Goal: Task Accomplishment & Management: Complete application form

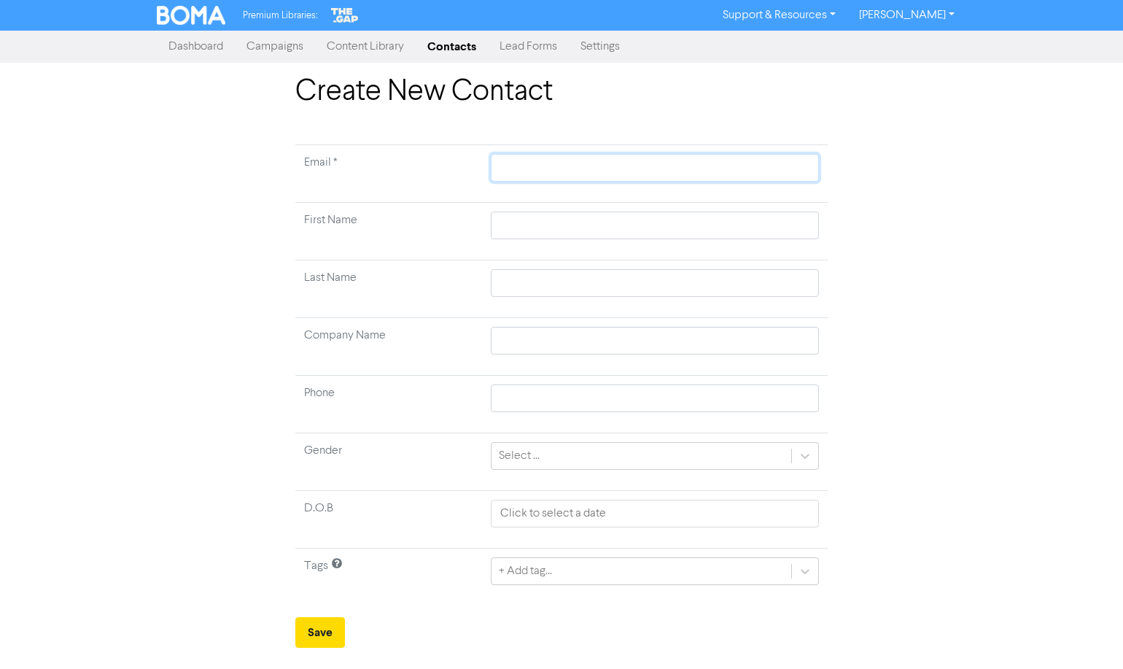
click at [507, 172] on input "text" at bounding box center [655, 168] width 328 height 28
paste input "[PERSON_NAME] <[EMAIL_ADDRESS][DOMAIN_NAME]>"
type input "[PERSON_NAME] <[EMAIL_ADDRESS][DOMAIN_NAME]>"
type input "[PERSON_NAME] <[EMAIL_ADDRESS][DOMAIN_NAME]"
drag, startPoint x: 594, startPoint y: 163, endPoint x: 451, endPoint y: 156, distance: 143.1
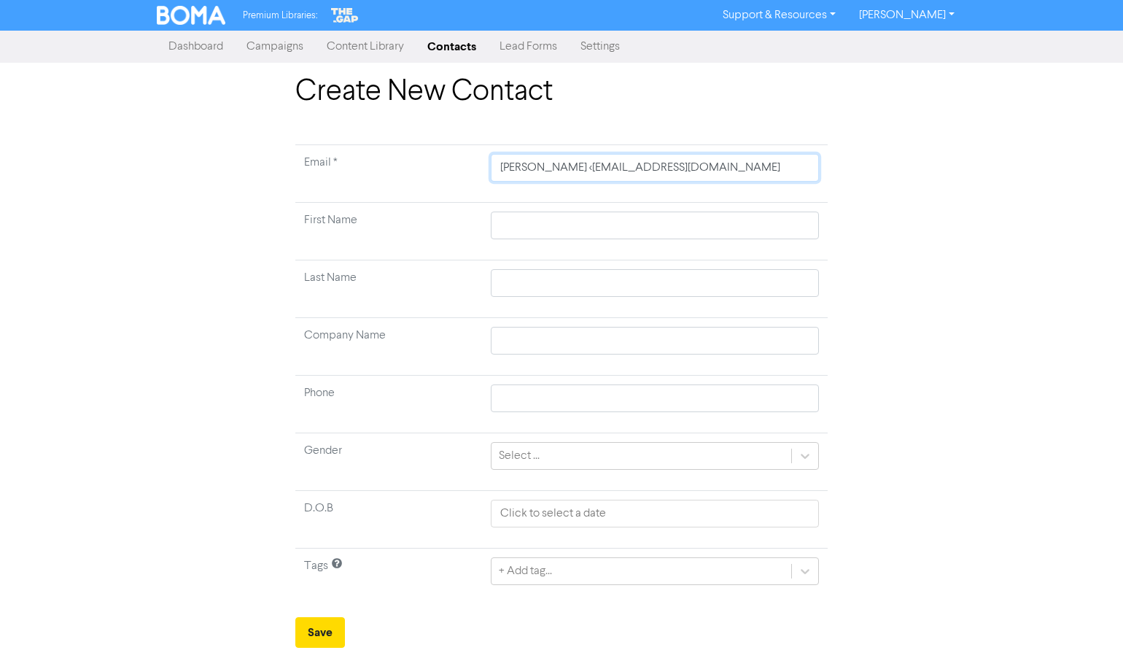
click at [451, 156] on tr "Email * [PERSON_NAME] <[EMAIL_ADDRESS][DOMAIN_NAME]" at bounding box center [561, 174] width 532 height 58
type input "[EMAIL_ADDRESS][DOMAIN_NAME]"
click at [524, 218] on input "text" at bounding box center [655, 225] width 328 height 28
paste input "[PERSON_NAME] <[EMAIL_ADDRESS][DOMAIN_NAME]>"
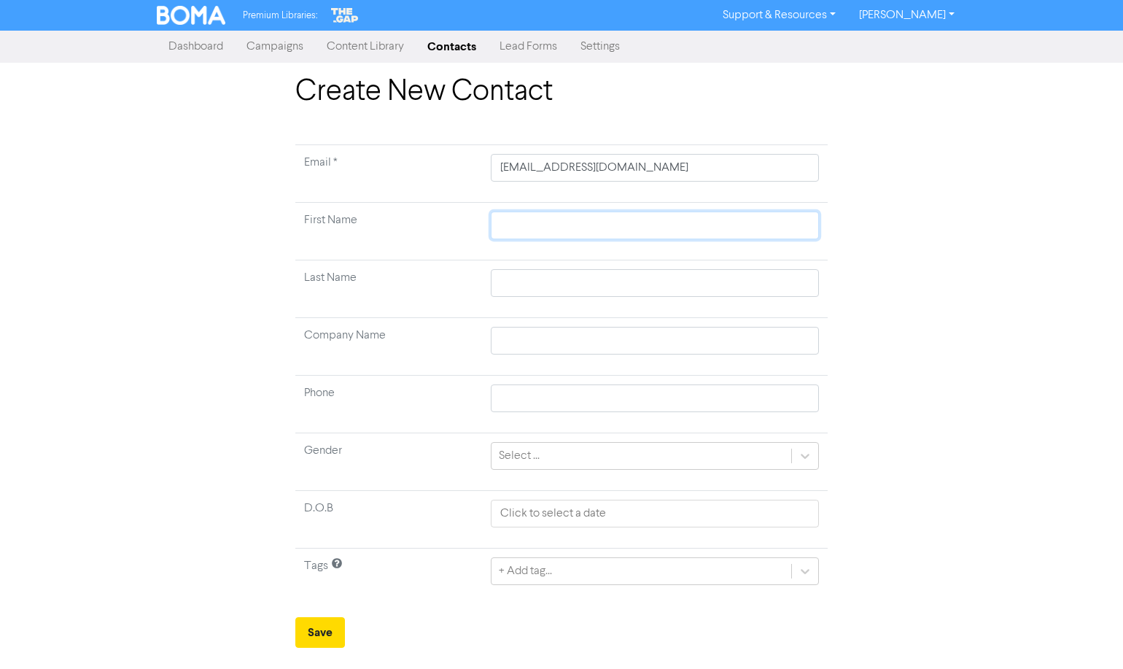
type input "[PERSON_NAME] <[EMAIL_ADDRESS][DOMAIN_NAME]>"
drag, startPoint x: 578, startPoint y: 225, endPoint x: 956, endPoint y: 228, distance: 377.7
click at [932, 229] on div "Create New Contact Email * [EMAIL_ADDRESS][DOMAIN_NAME] First Name [PERSON_NAME…" at bounding box center [561, 360] width 831 height 573
type input "[PERSON_NAME]"
type input "[PERSON_NAME] &"
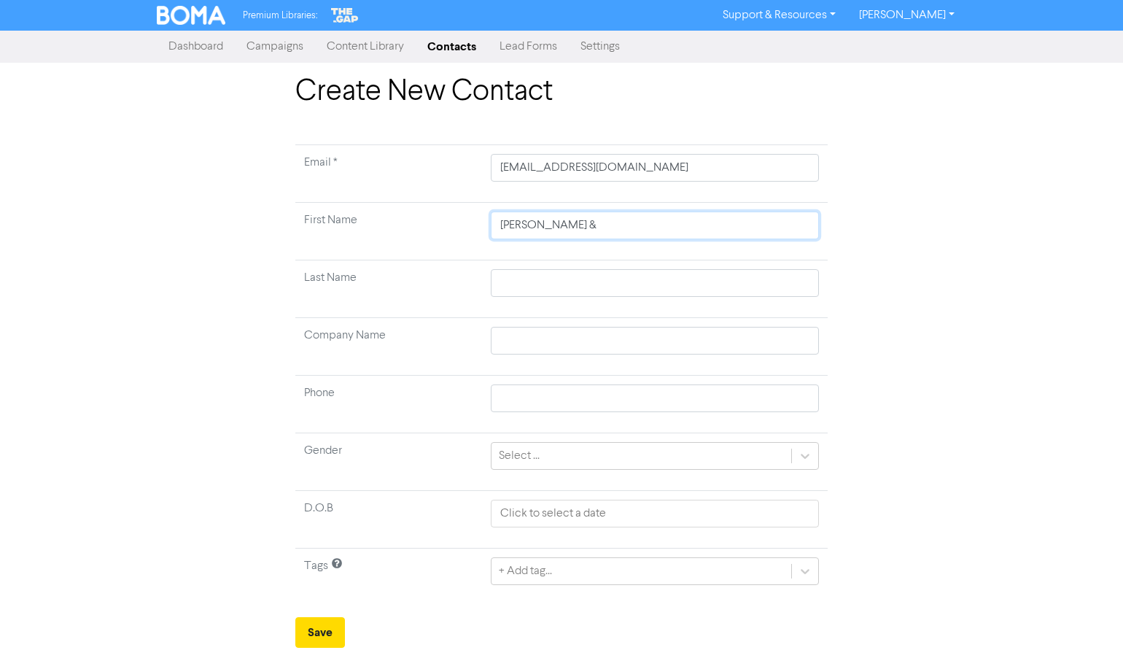
type input "[PERSON_NAME] &"
type input "[PERSON_NAME] & D"
type input "[PERSON_NAME] & De"
type input "[PERSON_NAME] & [PERSON_NAME]"
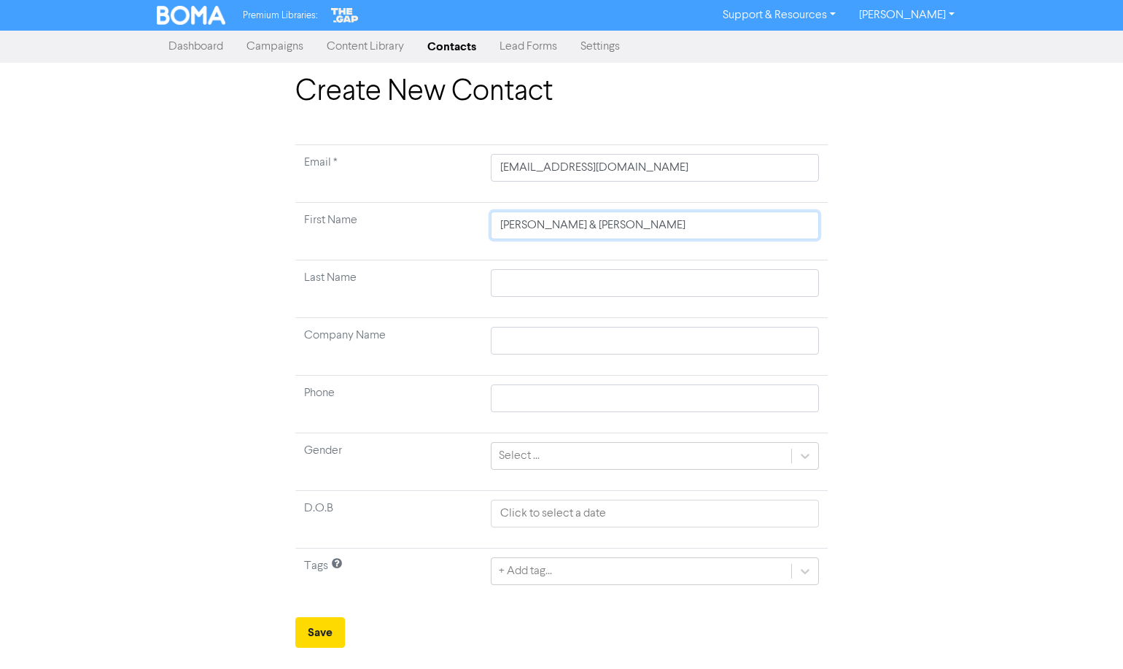
type input "[PERSON_NAME] & [PERSON_NAME]"
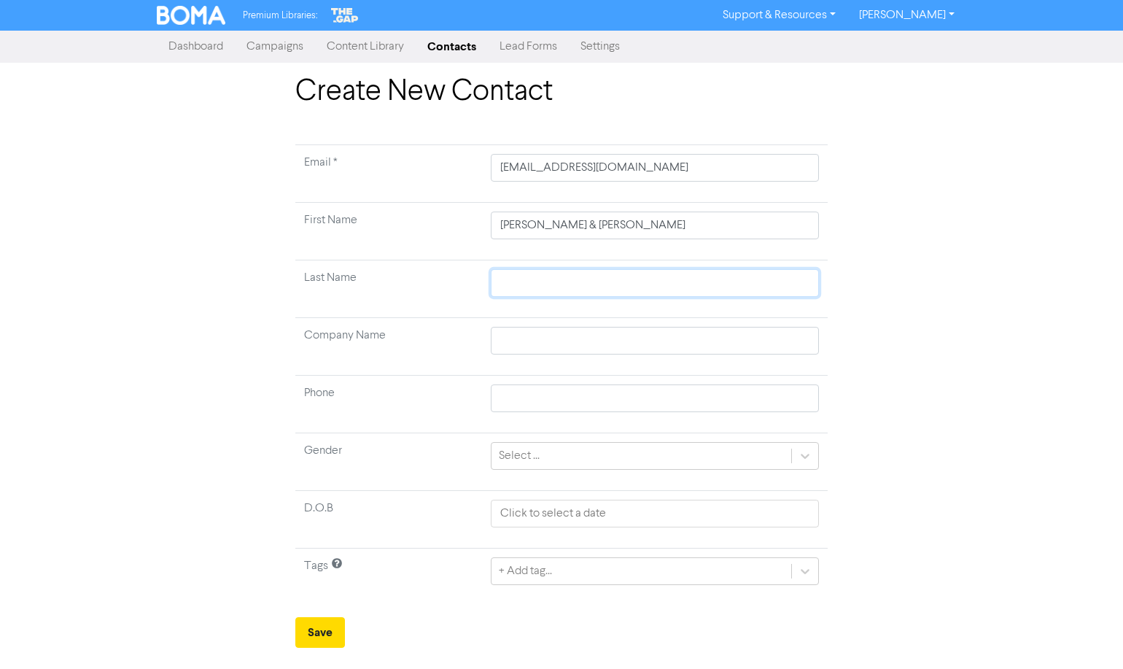
click at [593, 284] on input "text" at bounding box center [655, 283] width 328 height 28
paste input "[PERSON_NAME] <[EMAIL_ADDRESS][DOMAIN_NAME]>"
type input "[PERSON_NAME] <[EMAIL_ADDRESS][DOMAIN_NAME]>"
drag, startPoint x: 537, startPoint y: 283, endPoint x: 444, endPoint y: 282, distance: 93.3
click at [444, 282] on tr "Last Name [PERSON_NAME] <[EMAIL_ADDRESS][DOMAIN_NAME]>" at bounding box center [561, 289] width 532 height 58
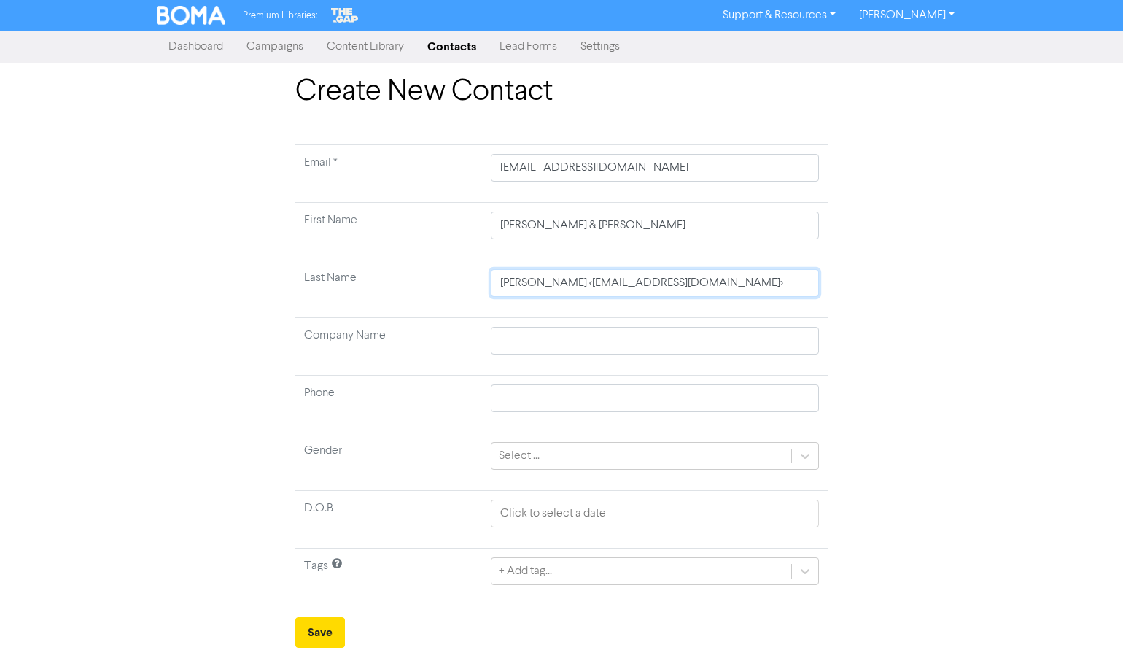
type input "[PERSON_NAME] <[EMAIL_ADDRESS][DOMAIN_NAME]>"
type input "[PERSON_NAME]"
drag, startPoint x: 551, startPoint y: 283, endPoint x: 871, endPoint y: 279, distance: 320.9
click at [871, 279] on div "Create New Contact Email * [EMAIL_ADDRESS][DOMAIN_NAME] First Name [PERSON_NAME…" at bounding box center [561, 360] width 831 height 573
type input "[PERSON_NAME]"
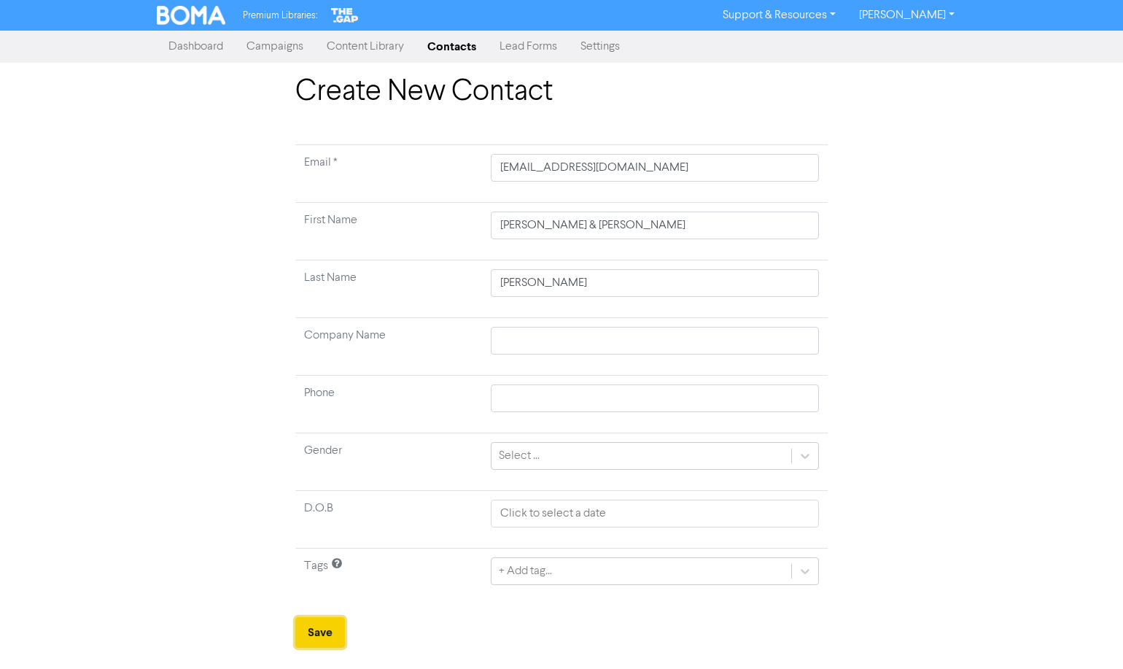
click at [340, 640] on button "Save" at bounding box center [320, 632] width 50 height 31
